Goal: Find contact information: Find contact information

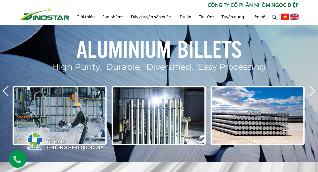
click at [296, 18] on img at bounding box center [294, 17] width 8 height 7
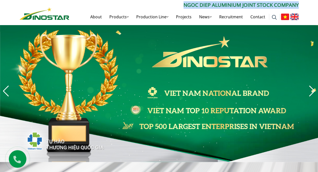
drag, startPoint x: 185, startPoint y: 5, endPoint x: 300, endPoint y: 6, distance: 115.7
click at [300, 6] on div "Search for: ****** [PERSON_NAME] Aluminium Joint Stock Company About Products P…" at bounding box center [159, 13] width 287 height 24
copy p "Ngoc Diep Aluminium Joint Stock Company"
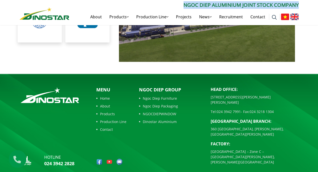
scroll to position [1133, 0]
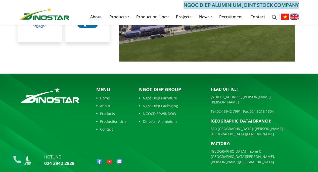
click at [106, 103] on link "About" at bounding box center [111, 105] width 30 height 5
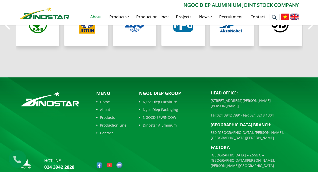
scroll to position [489, 0]
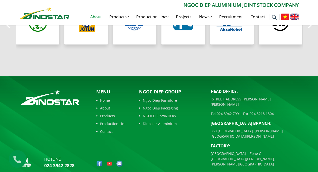
drag, startPoint x: 210, startPoint y: 93, endPoint x: 299, endPoint y: 94, distance: 88.8
click at [299, 94] on div "Head Office: 35 Hai Ba Trung Street, Cua Nam Ward, Hanoi City Tel: 024 3942 799…" at bounding box center [255, 130] width 96 height 82
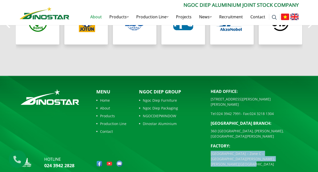
drag, startPoint x: 211, startPoint y: 143, endPoint x: 279, endPoint y: 148, distance: 68.6
click at [279, 151] on p "[GEOGRAPHIC_DATA] – Zone C – [GEOGRAPHIC_DATA][PERSON_NAME], [PERSON_NAME][GEOG…" at bounding box center [255, 159] width 88 height 16
copy p "[GEOGRAPHIC_DATA] – Zone C – [GEOGRAPHIC_DATA][PERSON_NAME], [PERSON_NAME][GEOG…"
click at [232, 111] on link "024 3942 7991" at bounding box center [229, 113] width 24 height 5
drag, startPoint x: 211, startPoint y: 94, endPoint x: 297, endPoint y: 95, distance: 85.8
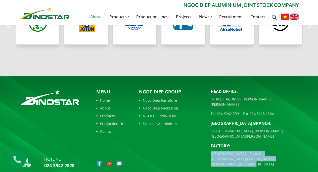
click at [297, 97] on p "[STREET_ADDRESS][PERSON_NAME][PERSON_NAME]" at bounding box center [255, 102] width 88 height 11
copy p "[STREET_ADDRESS][PERSON_NAME][PERSON_NAME]"
click at [220, 111] on link "024 3942 7991" at bounding box center [229, 113] width 24 height 5
drag, startPoint x: 241, startPoint y: 103, endPoint x: 219, endPoint y: 102, distance: 21.9
click at [219, 111] on p "Tel: 024 3942 7991 - Fax: 024 3218 1304" at bounding box center [255, 113] width 88 height 5
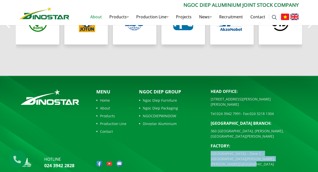
copy link "24 3942 7991"
